Goal: Transaction & Acquisition: Purchase product/service

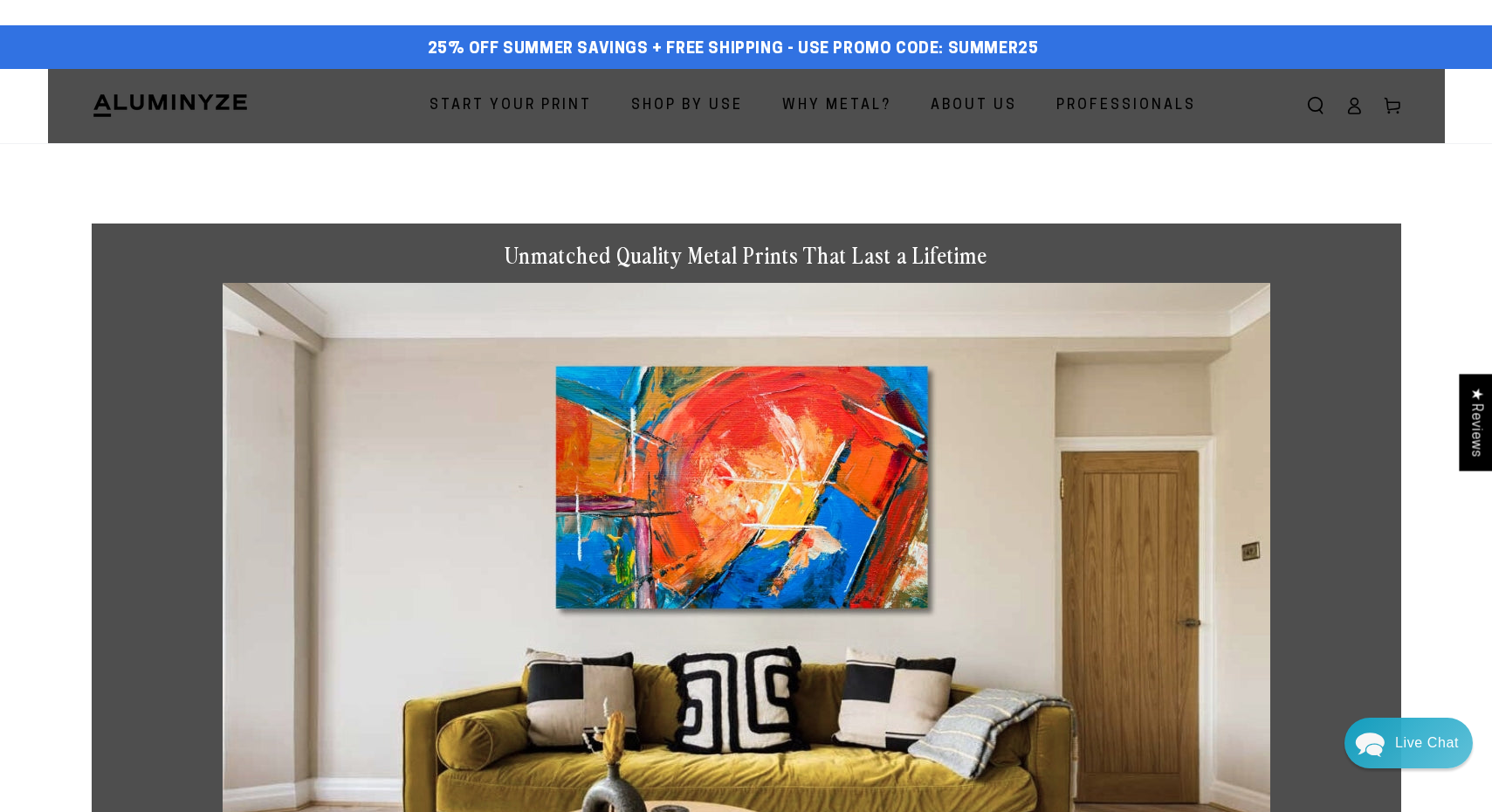
click at [531, 104] on span "Start Your Print" at bounding box center [510, 106] width 162 height 25
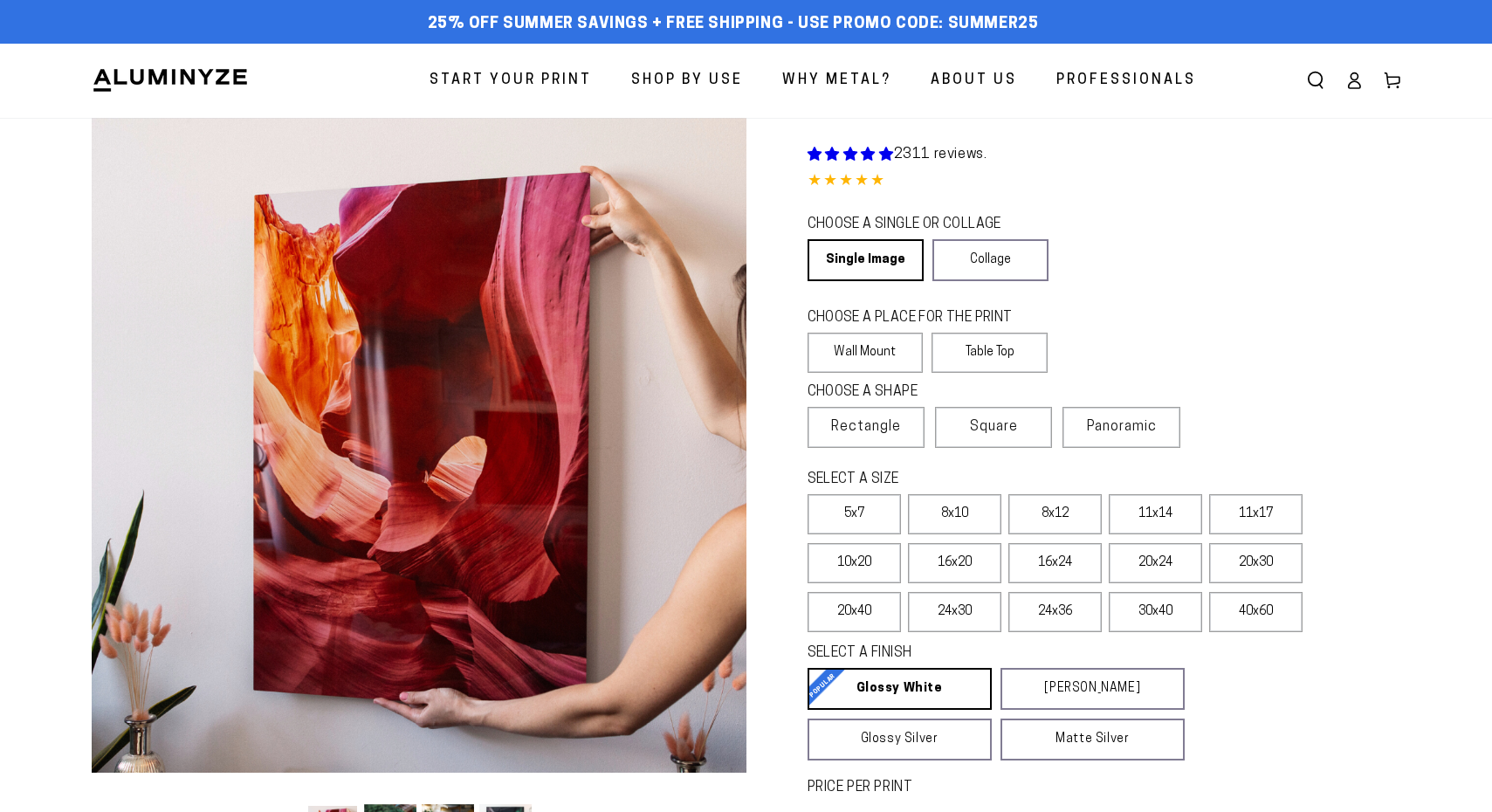
select select "**********"
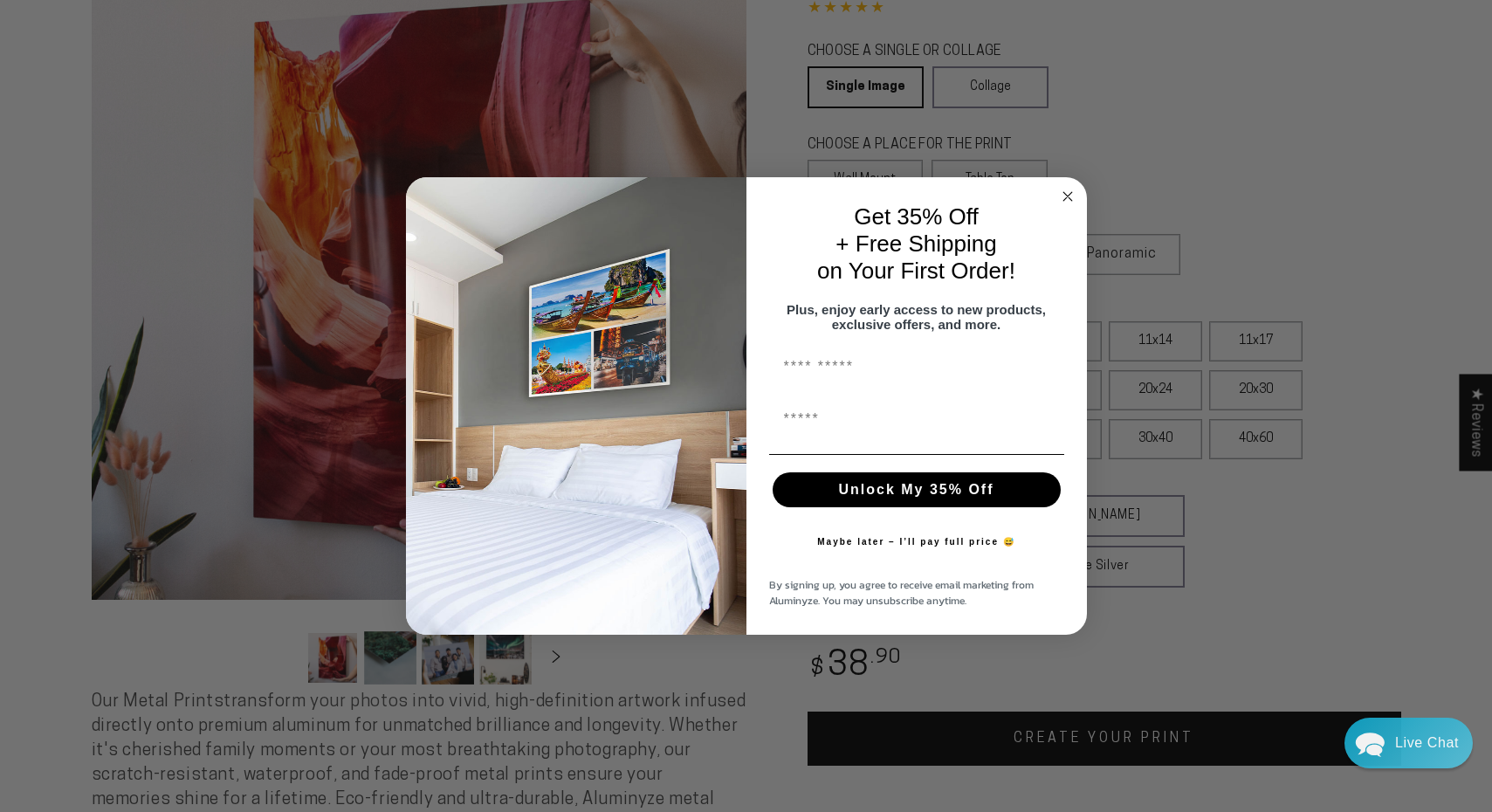
scroll to position [175, 0]
click at [1070, 188] on circle "Close dialog" at bounding box center [1067, 197] width 20 height 20
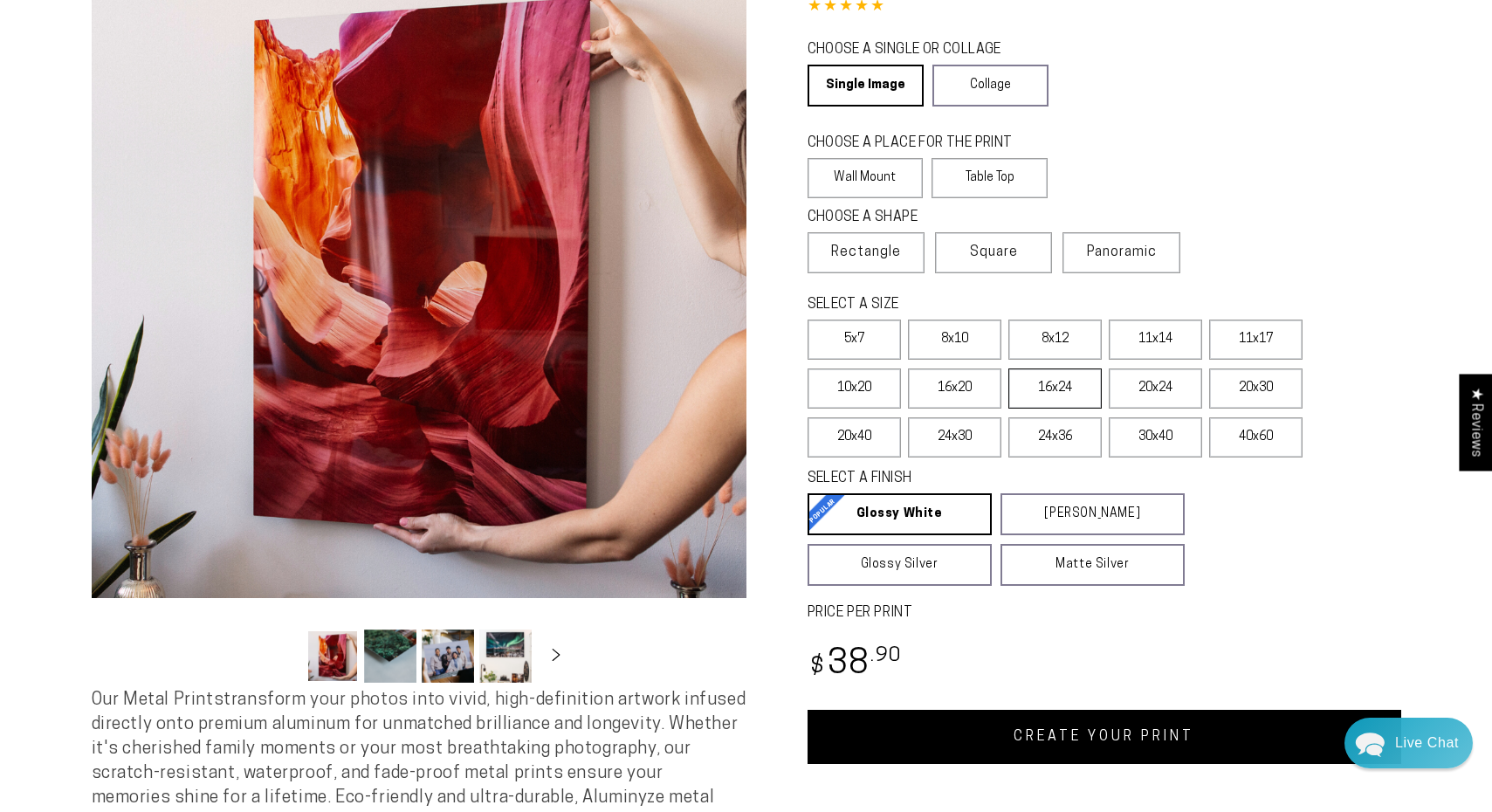
click at [1071, 397] on label "16x24" at bounding box center [1054, 389] width 93 height 40
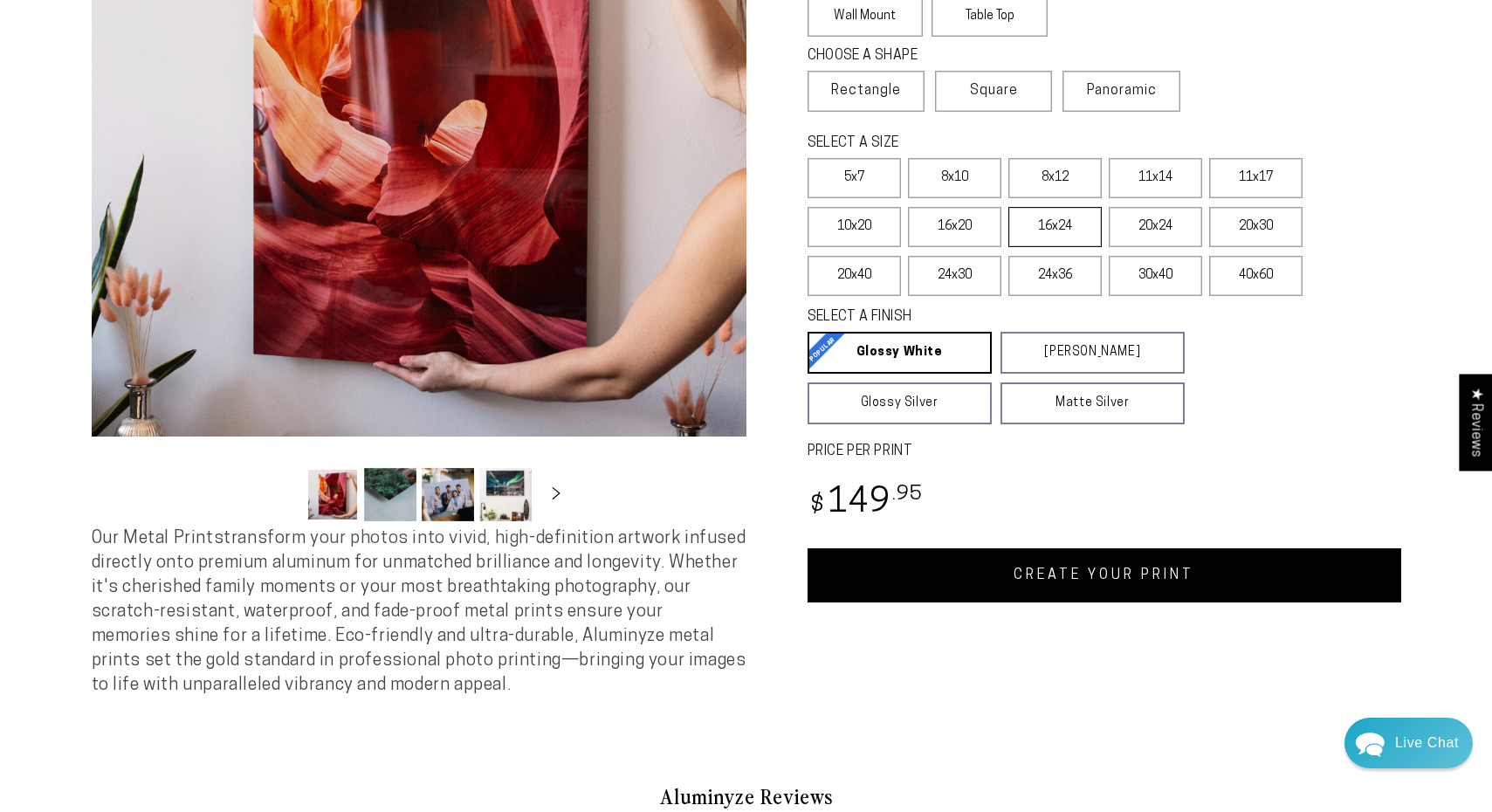
scroll to position [349, 0]
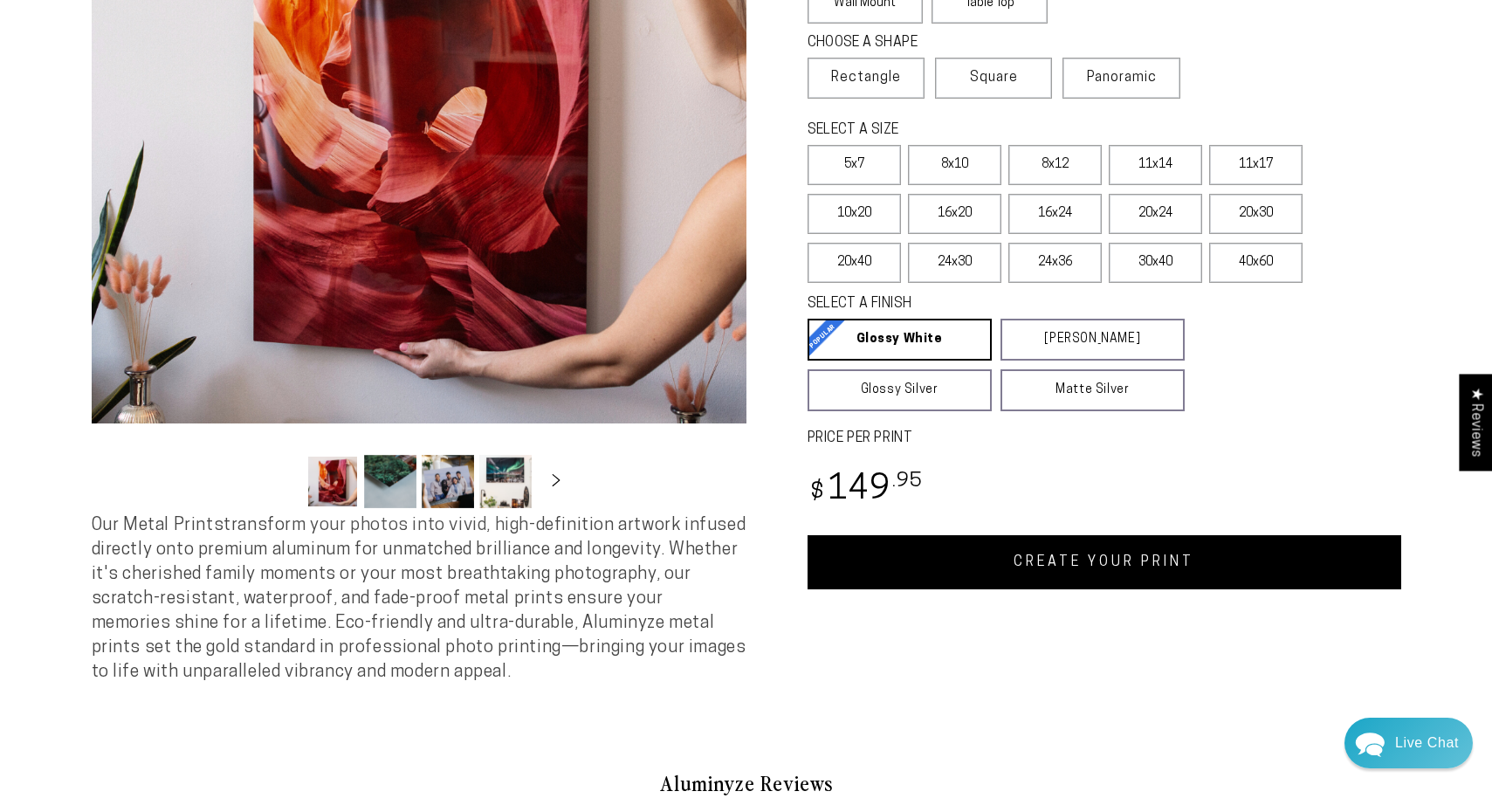
click at [1084, 564] on link "CREATE YOUR PRINT" at bounding box center [1104, 561] width 593 height 54
